Goal: Download file/media

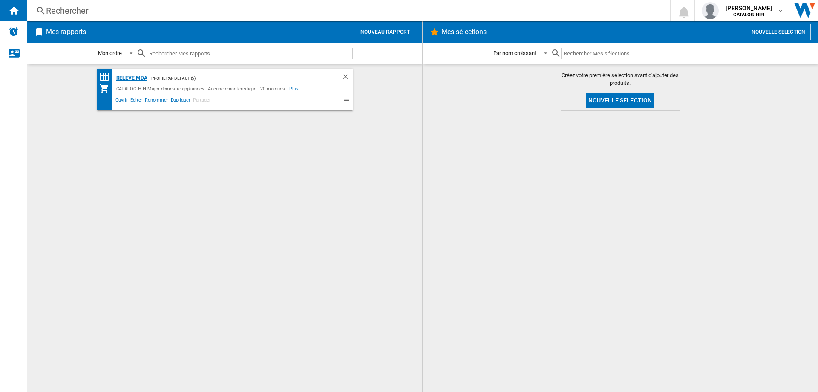
click at [132, 76] on div "Relevé MDA" at bounding box center [130, 78] width 33 height 11
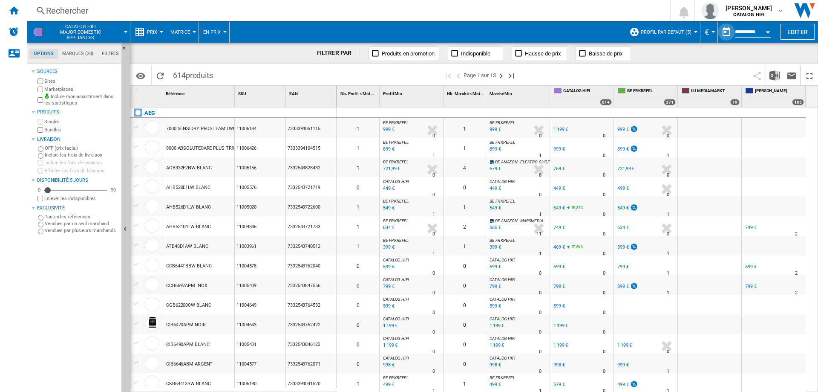
click at [726, 30] on button "button" at bounding box center [726, 31] width 17 height 17
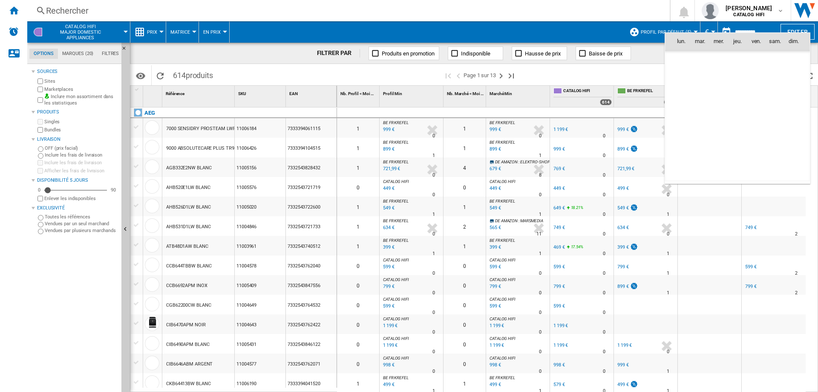
scroll to position [4065, 0]
click at [726, 30] on div at bounding box center [409, 196] width 818 height 392
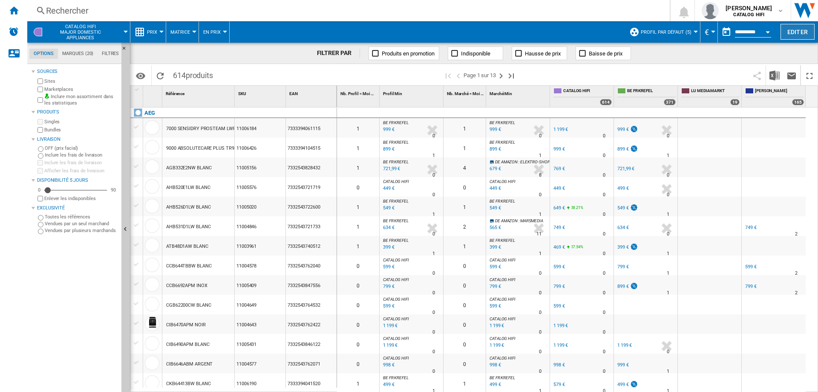
click at [797, 30] on button "Editer" at bounding box center [798, 32] width 34 height 16
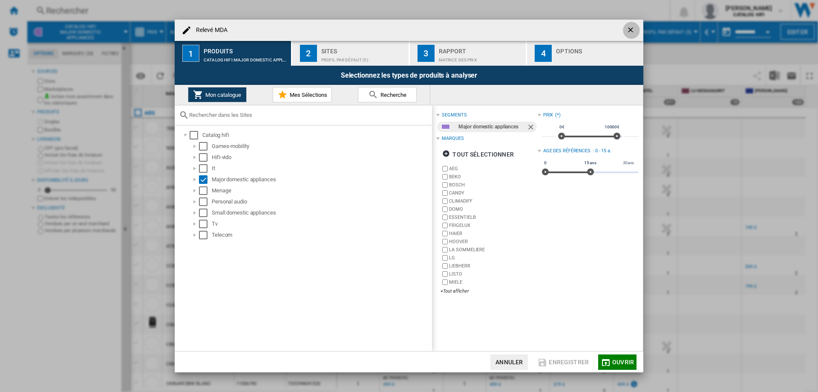
click at [632, 26] on ng-md-icon "getI18NText('BUTTONS.CLOSE_DIALOG')" at bounding box center [631, 31] width 10 height 10
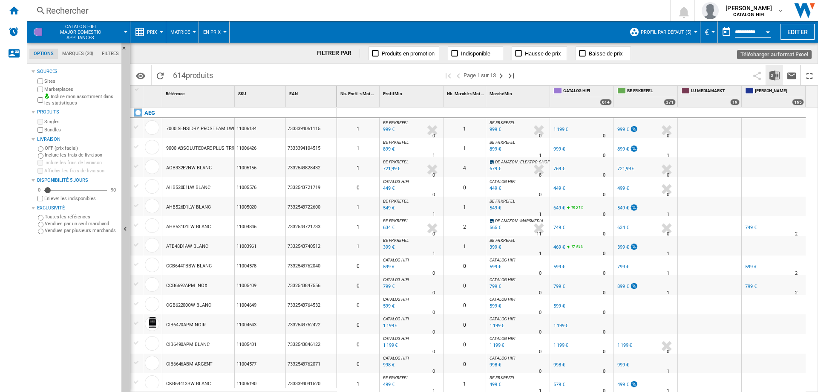
click at [776, 74] on img "Télécharger au format Excel" at bounding box center [774, 75] width 10 height 10
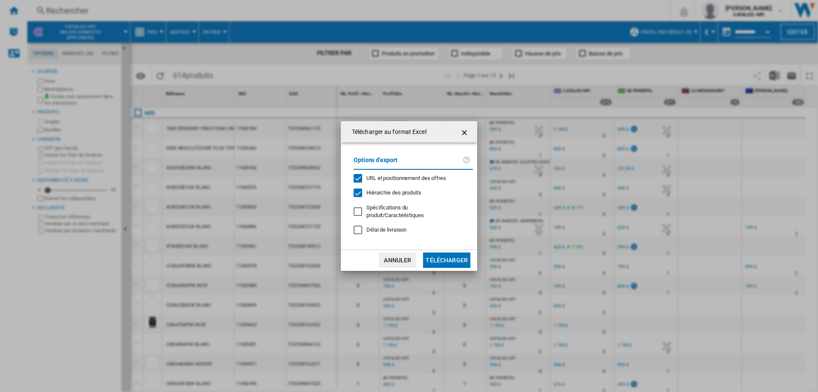
click at [448, 260] on button "Télécharger" at bounding box center [446, 259] width 47 height 15
